Goal: Task Accomplishment & Management: Use online tool/utility

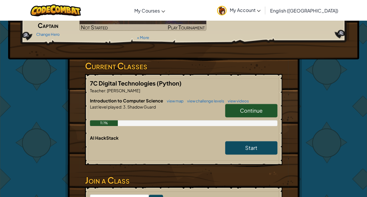
scroll to position [55, 0]
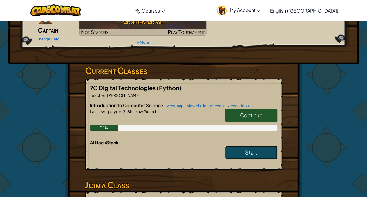
click at [249, 150] on span "Start" at bounding box center [251, 152] width 12 height 7
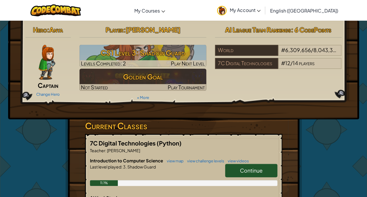
click at [254, 172] on span "Continue" at bounding box center [251, 170] width 23 height 7
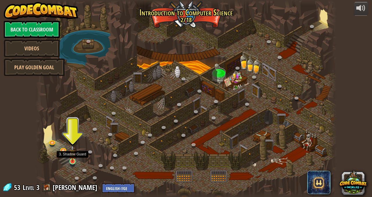
click at [73, 154] on img at bounding box center [72, 153] width 7 height 17
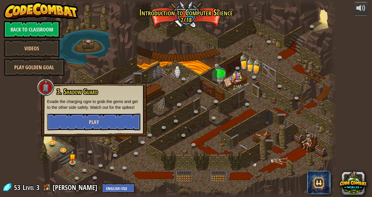
click at [83, 122] on button "Play" at bounding box center [93, 121] width 93 height 17
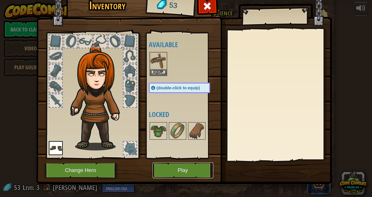
click at [180, 174] on button "Play" at bounding box center [182, 170] width 61 height 16
